Goal: Understand process/instructions: Learn how to perform a task or action

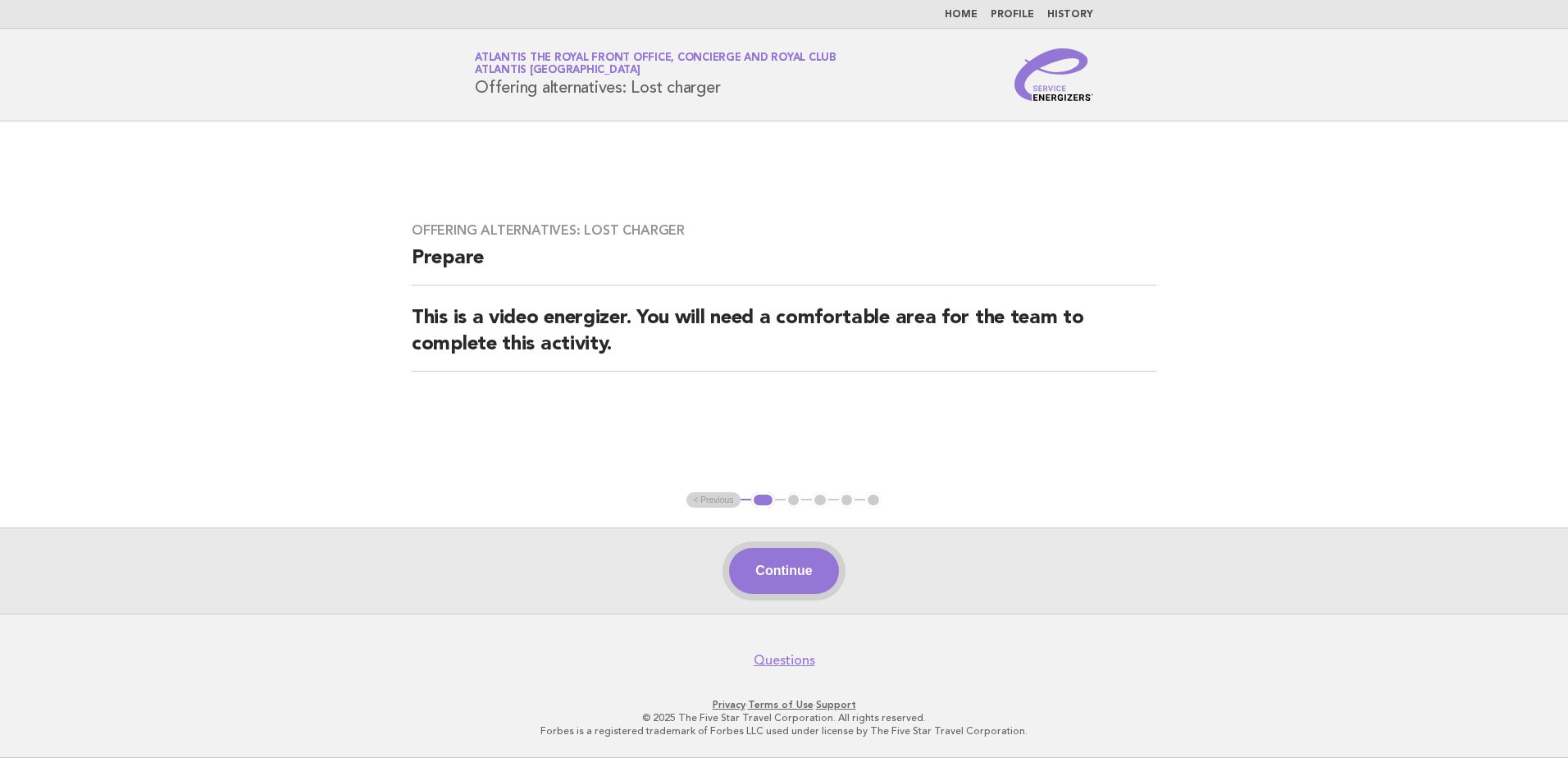
click at [769, 583] on button "Continue" at bounding box center [783, 570] width 109 height 46
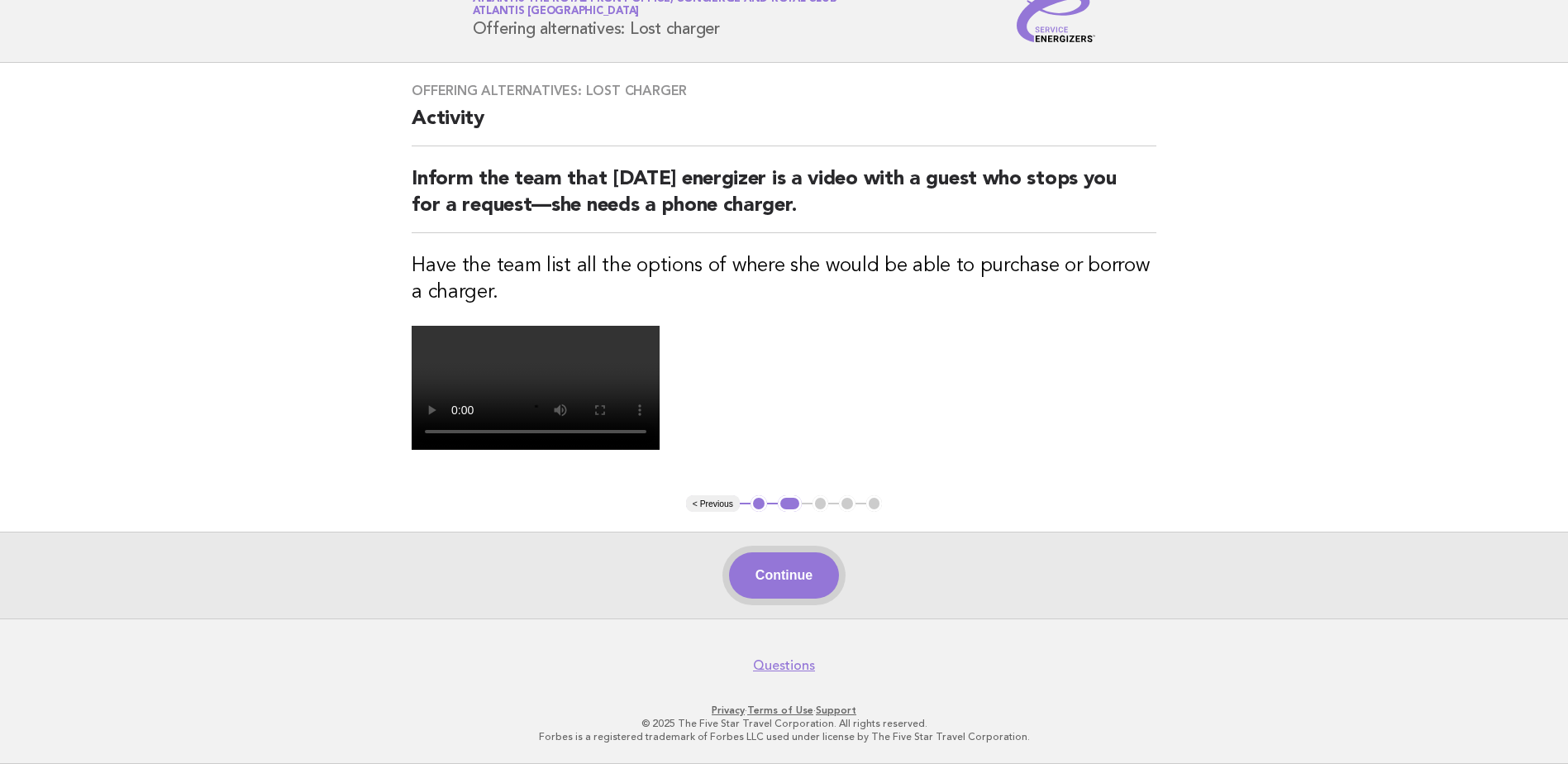
click at [808, 598] on button "Continue" at bounding box center [784, 575] width 110 height 46
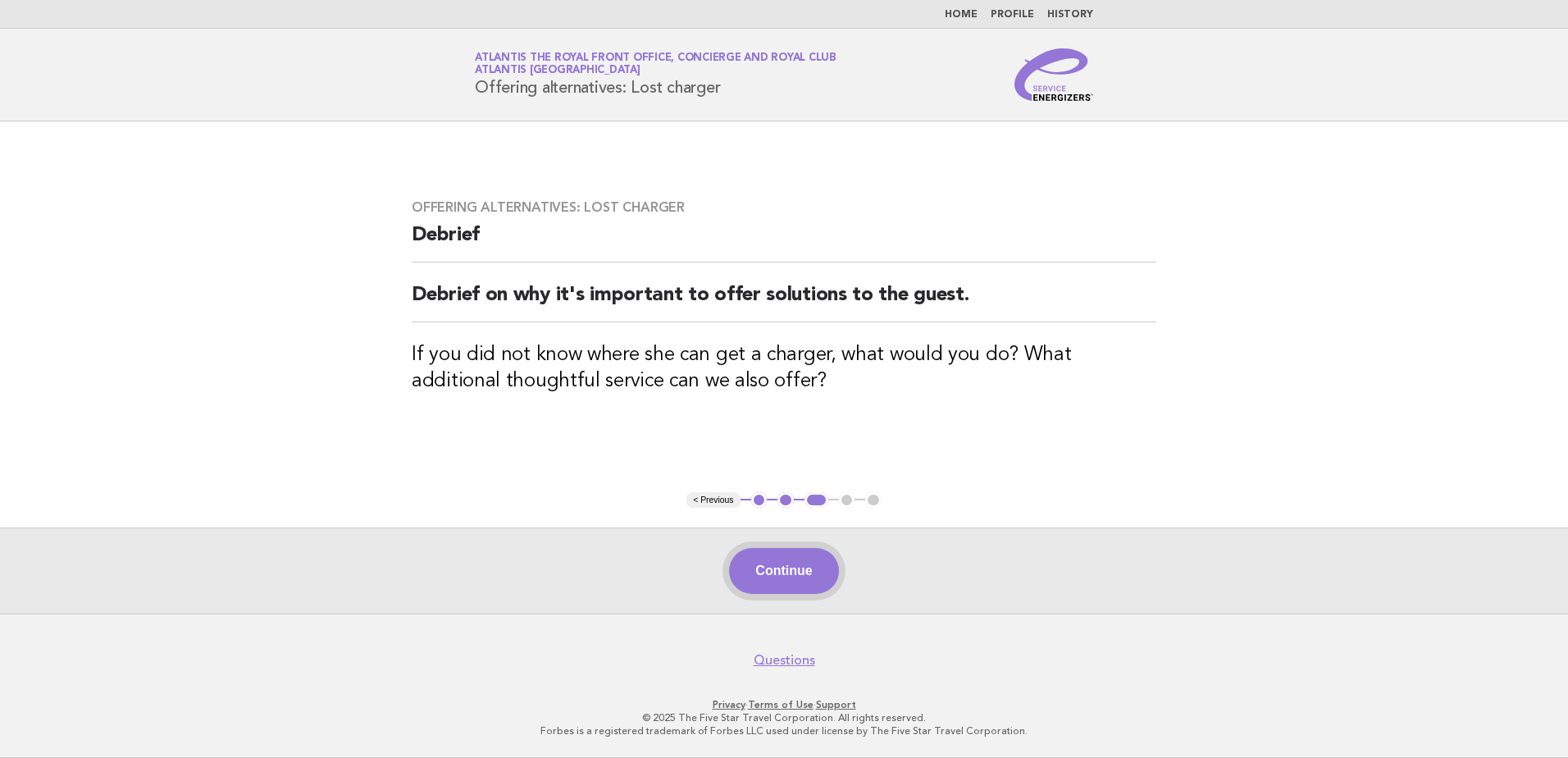
click at [814, 551] on button "Continue" at bounding box center [783, 570] width 109 height 46
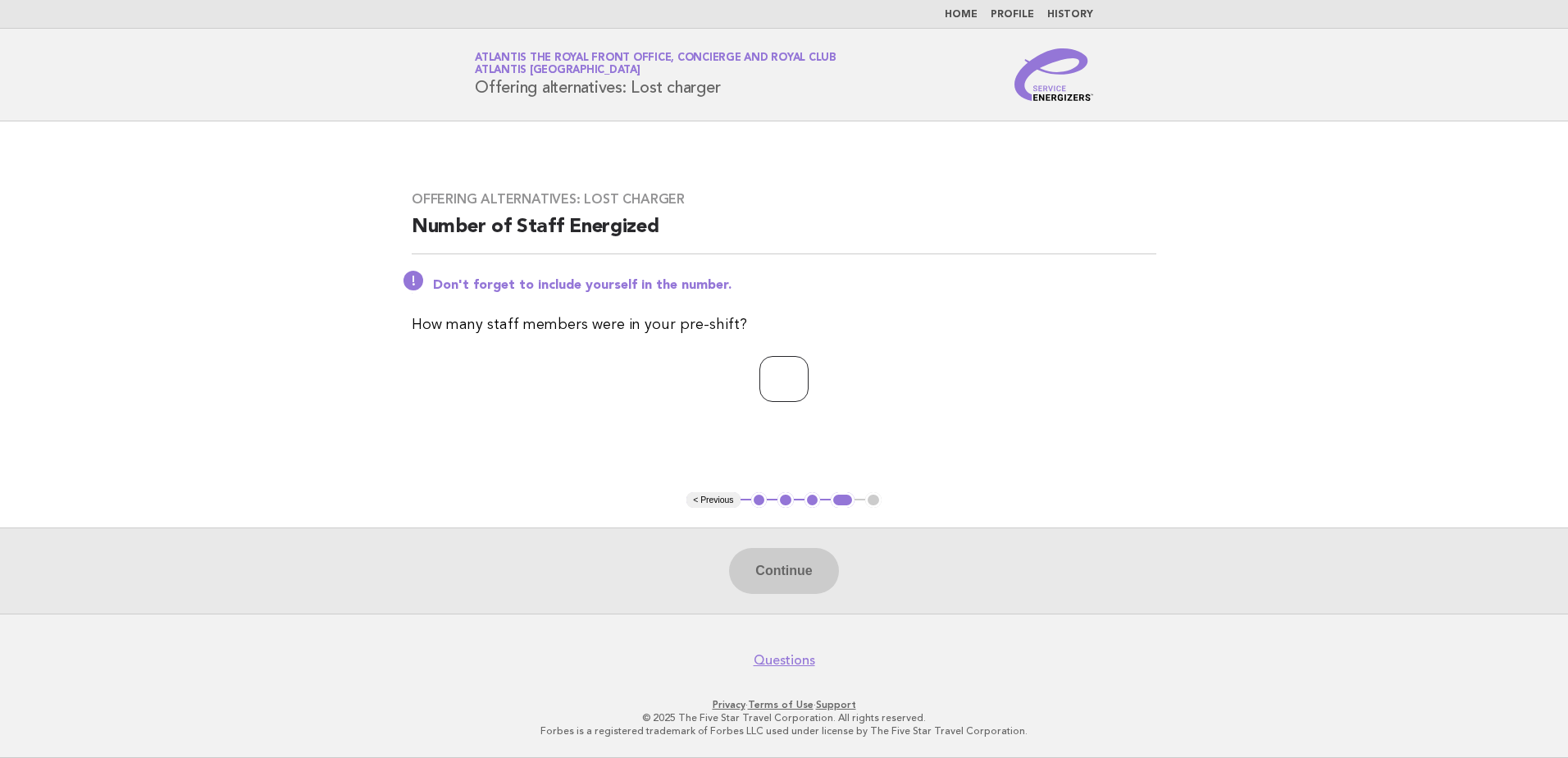
click at [764, 387] on input "number" at bounding box center [783, 379] width 50 height 46
type input "*"
click at [799, 563] on button "Continue" at bounding box center [783, 570] width 109 height 46
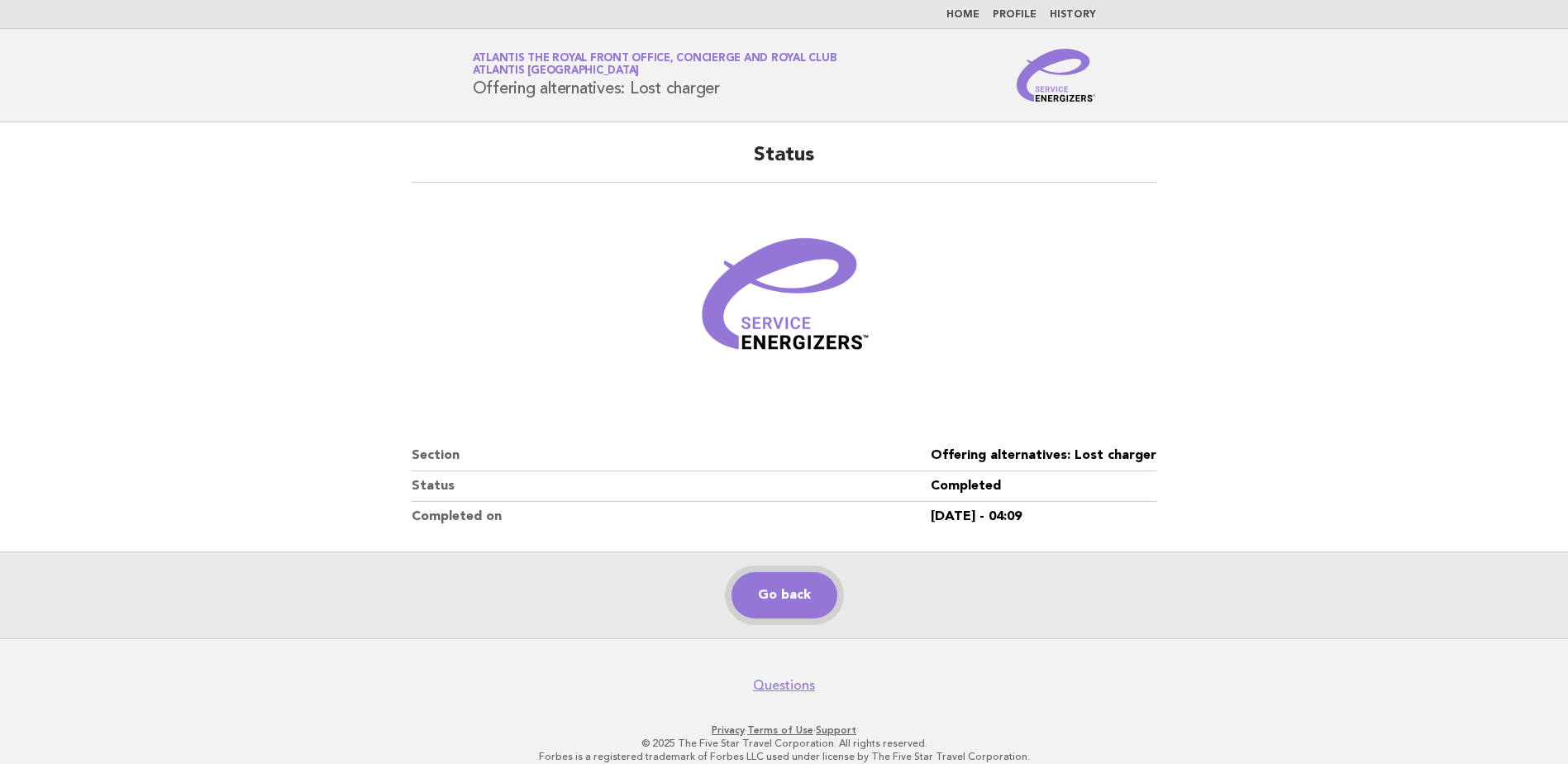
click at [819, 585] on link "Go back" at bounding box center [784, 594] width 106 height 46
